Goal: Check status: Check status

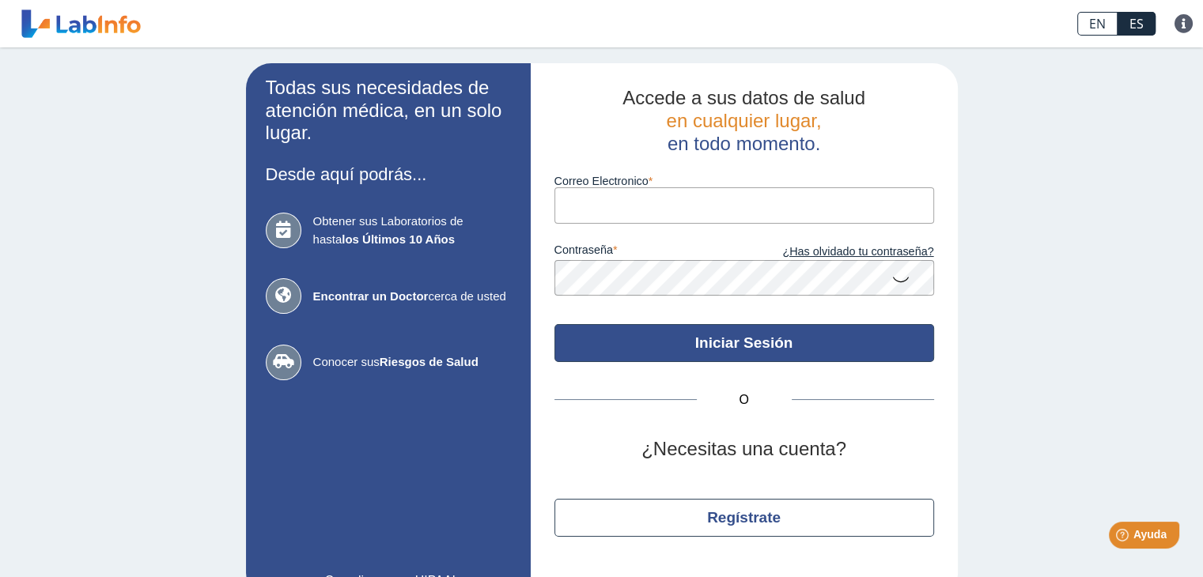
type input "[EMAIL_ADDRESS][DOMAIN_NAME]"
click at [743, 345] on button "Iniciar Sesión" at bounding box center [743, 343] width 379 height 38
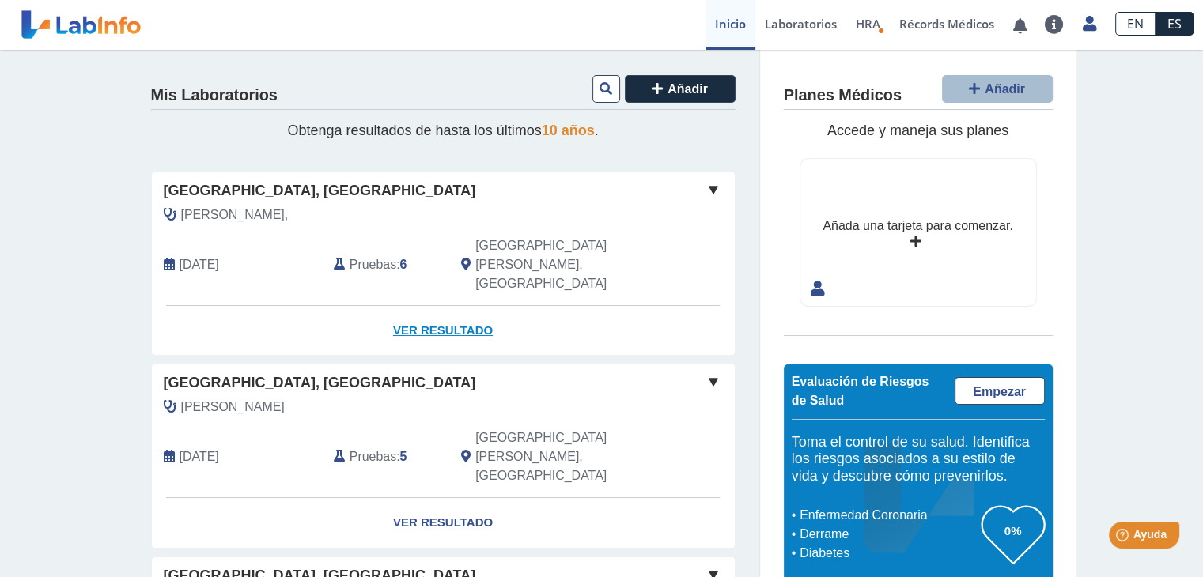
click at [437, 306] on link "Ver Resultado" at bounding box center [443, 331] width 583 height 50
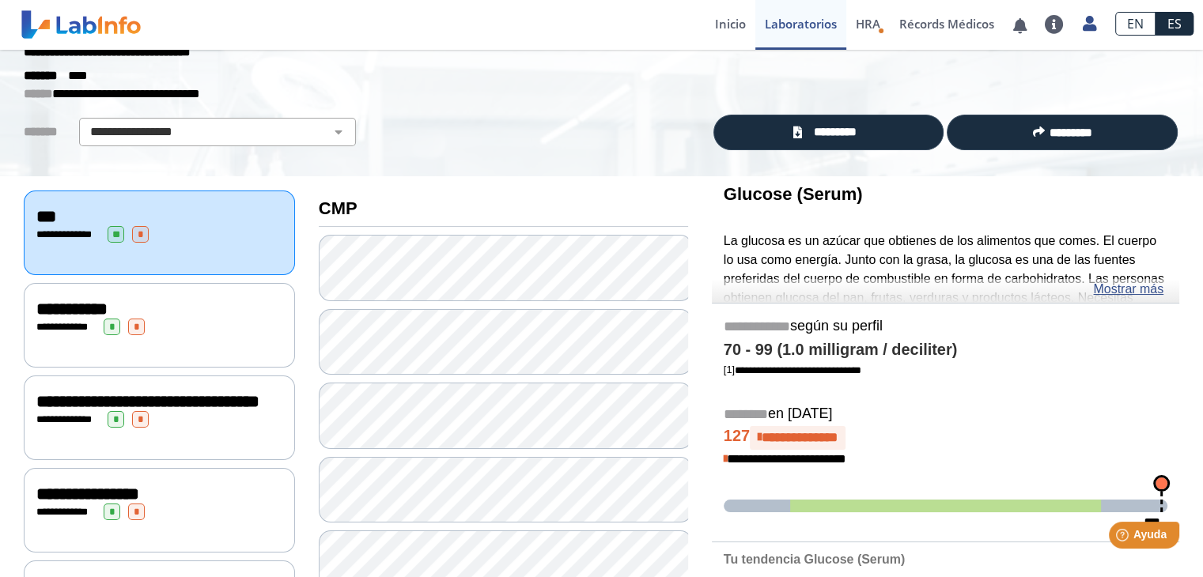
scroll to position [41, 0]
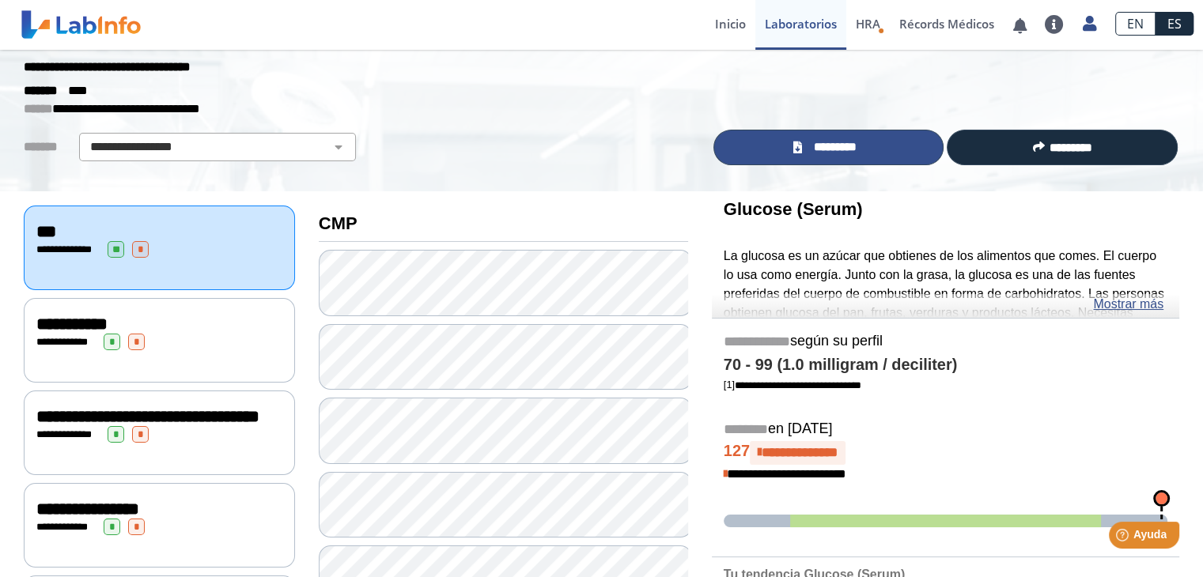
click at [826, 147] on span "*********" at bounding box center [835, 147] width 58 height 18
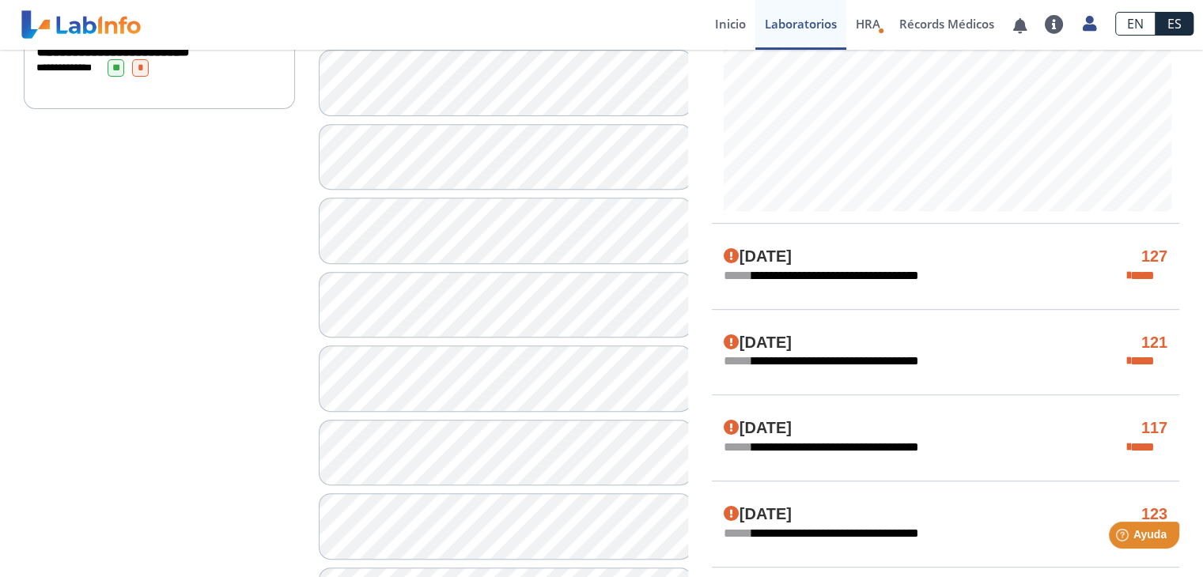
scroll to position [0, 0]
